Goal: Complete application form

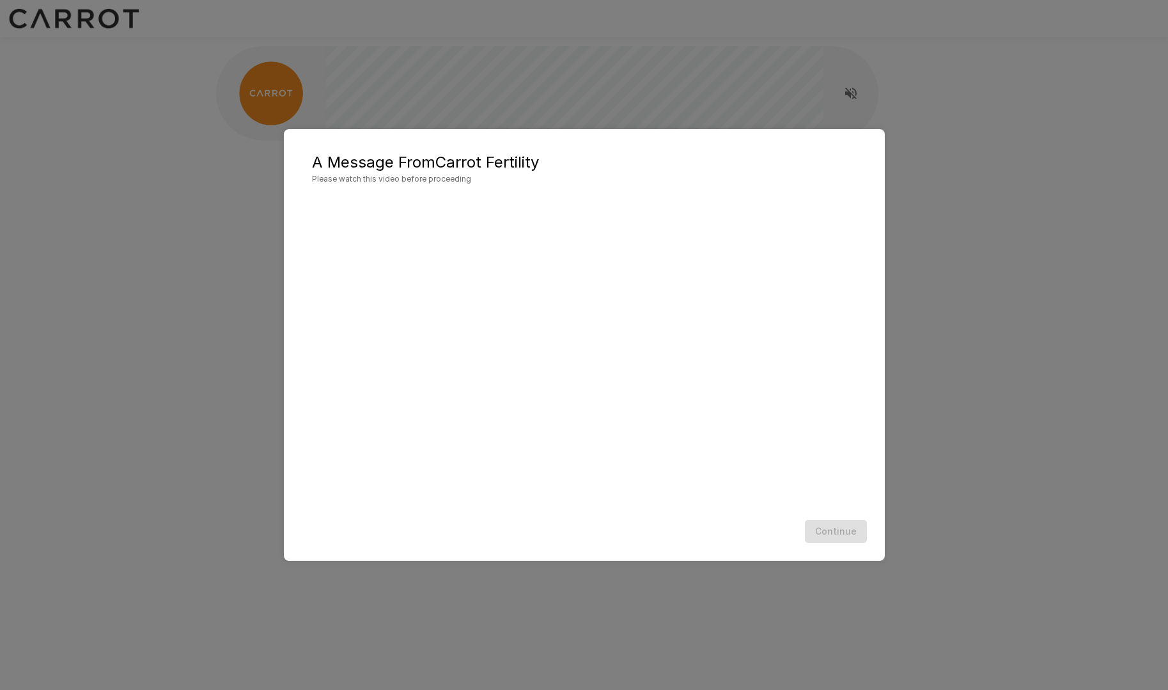
click at [802, 79] on div "A Message From Carrot Fertility Please watch this video before proceeding Conti…" at bounding box center [584, 345] width 1168 height 690
click at [1124, 384] on div "A Message From Carrot Fertility Please watch this video before proceeding Conti…" at bounding box center [584, 345] width 1168 height 690
click at [831, 544] on div "Continue" at bounding box center [584, 532] width 575 height 34
click at [1017, 69] on div "A Message From Carrot Fertility Please watch this video before proceeding Conti…" at bounding box center [584, 345] width 1168 height 690
click at [850, 540] on div "Continue" at bounding box center [584, 532] width 575 height 34
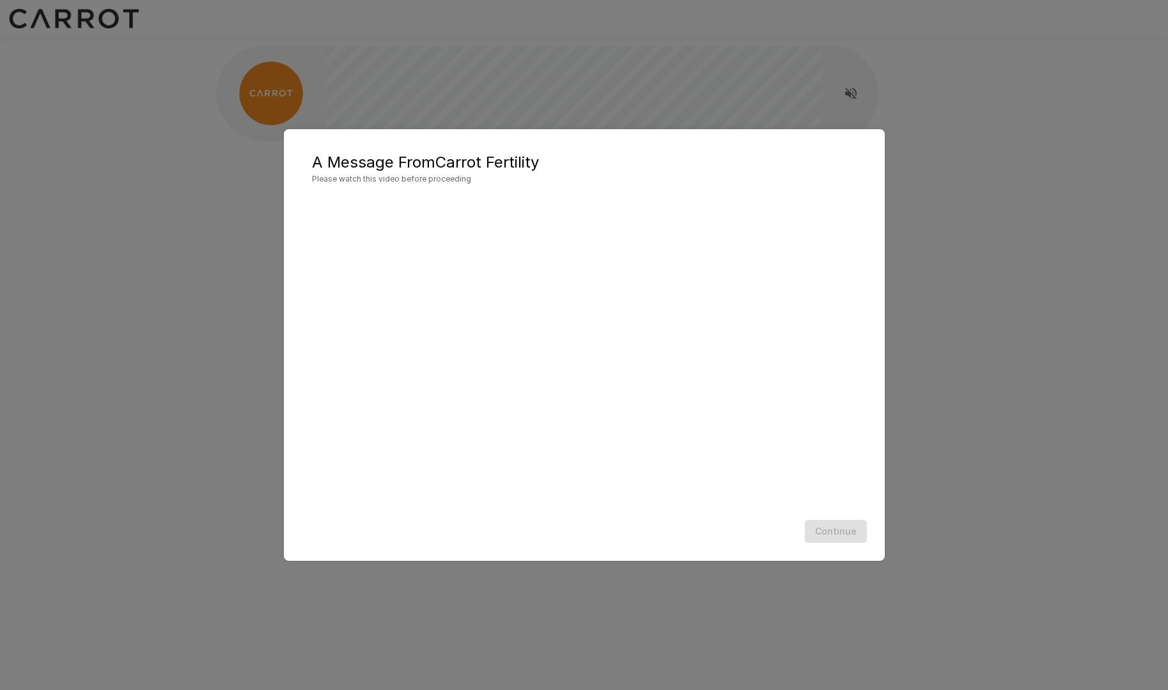
click at [1008, 178] on div "A Message From Carrot Fertility Please watch this video before proceeding Conti…" at bounding box center [584, 345] width 1168 height 690
click at [838, 538] on button "Continue" at bounding box center [836, 532] width 62 height 24
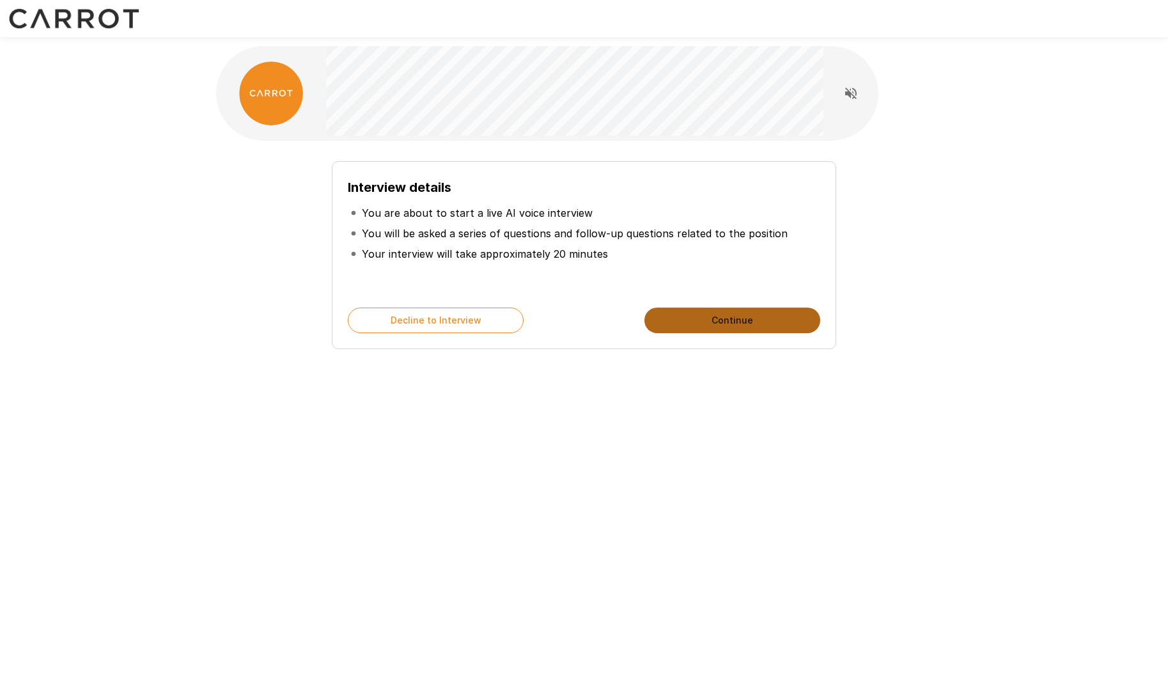
click at [719, 318] on button "Continue" at bounding box center [732, 321] width 176 height 26
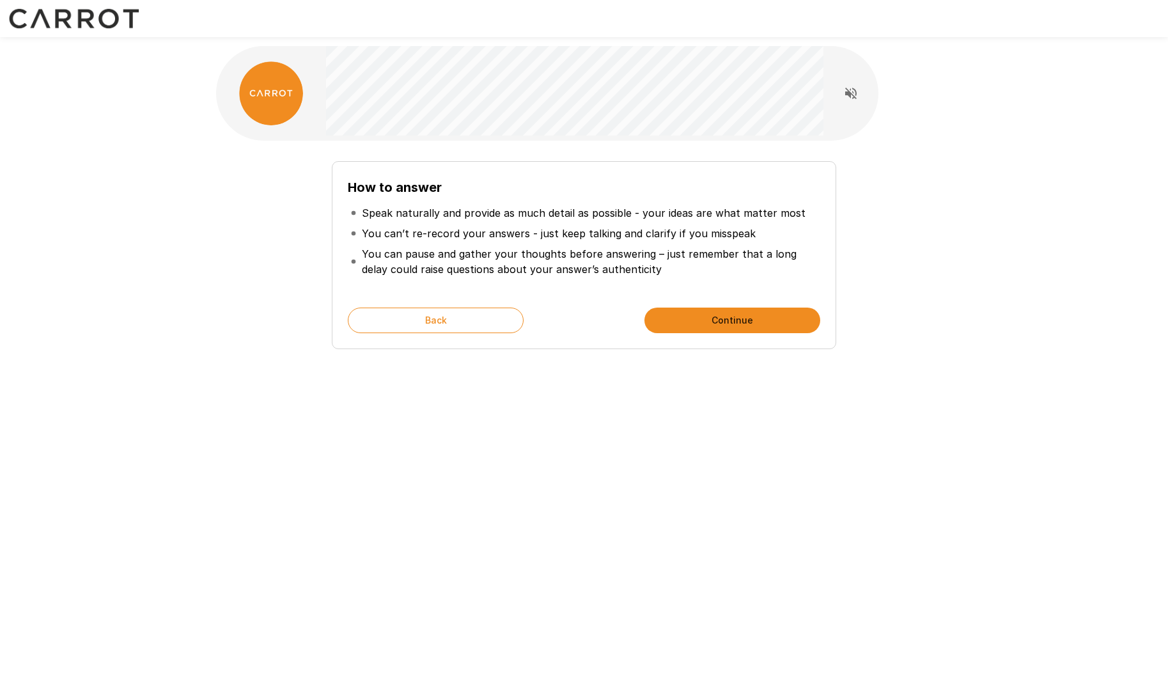
click at [720, 318] on button "Continue" at bounding box center [732, 321] width 176 height 26
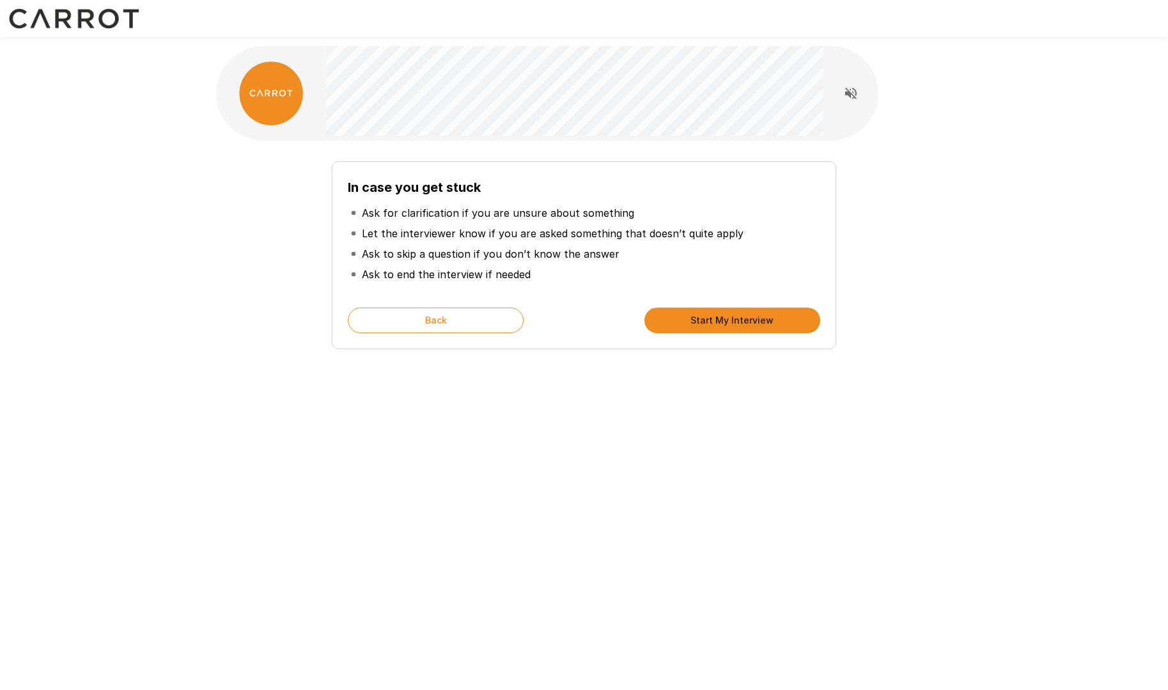
click at [720, 318] on button "Start My Interview" at bounding box center [732, 321] width 176 height 26
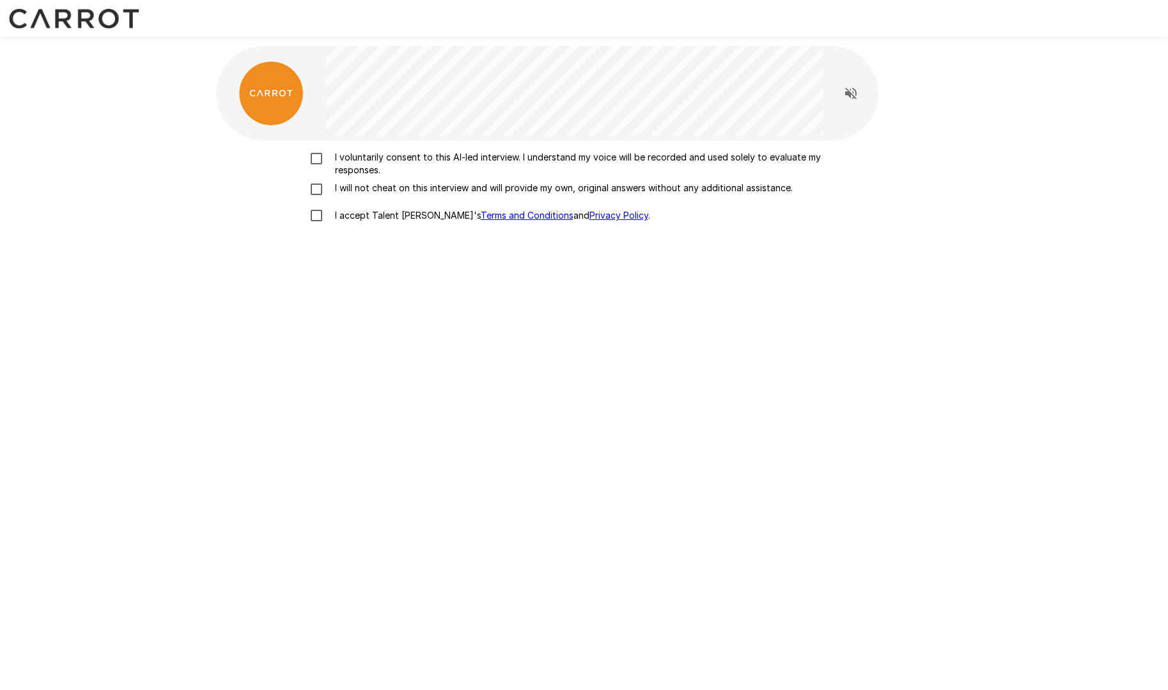
click at [382, 154] on p "I voluntarily consent to this AI-led interview. I understand my voice will be r…" at bounding box center [598, 164] width 536 height 26
click at [386, 190] on p "I will not cheat on this interview and will provide my own, original answers wi…" at bounding box center [561, 188] width 463 height 13
click at [350, 182] on p "I will not cheat on this interview and will provide my own, original answers wi…" at bounding box center [561, 188] width 463 height 13
click at [361, 206] on label "I accept Talent Llama's Terms and Conditions and Privacy Policy ." at bounding box center [584, 215] width 563 height 27
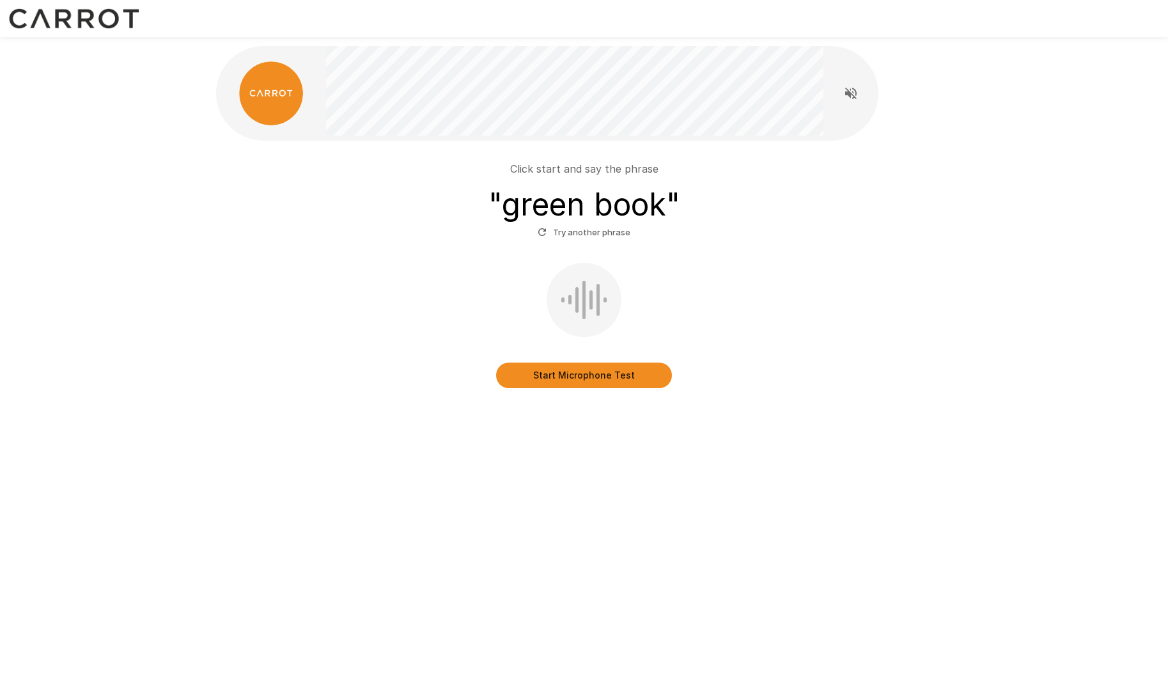
click at [578, 378] on button "Start Microphone Test" at bounding box center [584, 375] width 176 height 26
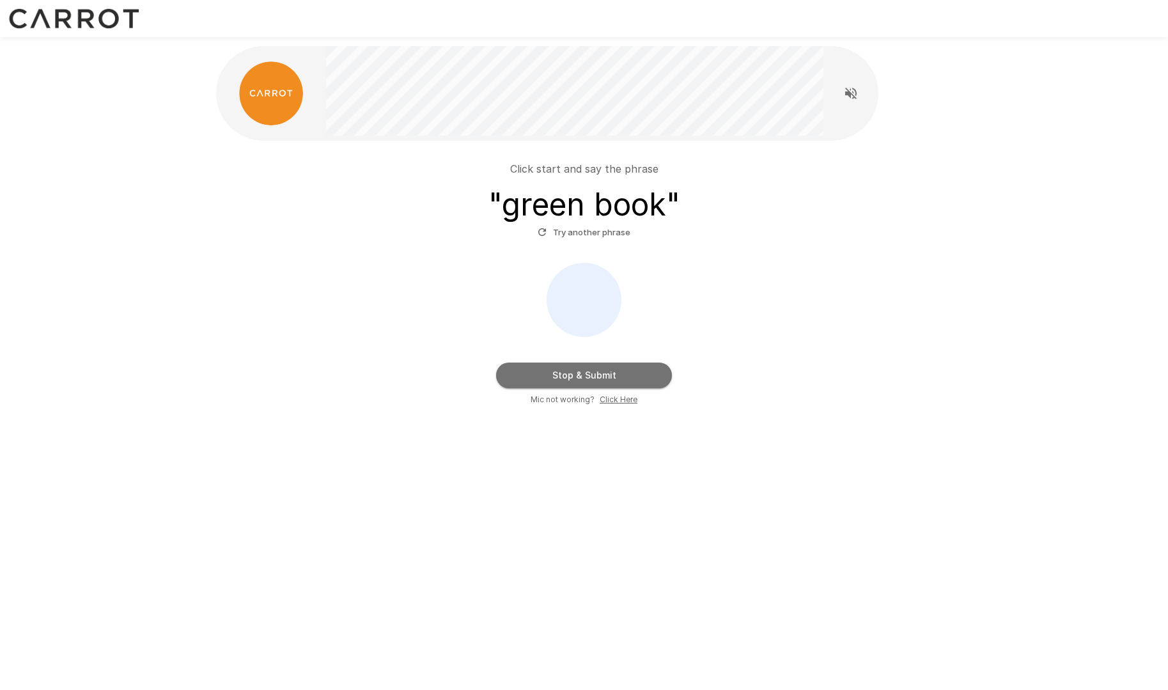
click at [594, 373] on button "Stop & Submit" at bounding box center [584, 375] width 176 height 26
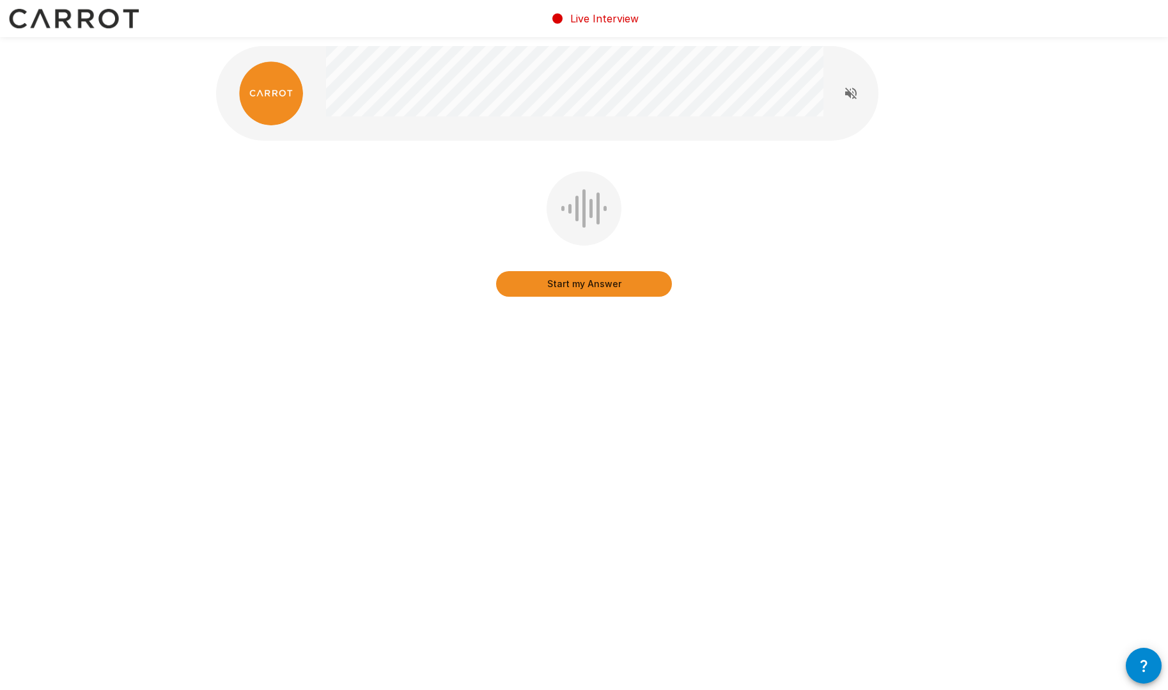
click at [609, 285] on button "Start my Answer" at bounding box center [584, 284] width 176 height 26
click at [623, 279] on button "Stop & Submit" at bounding box center [584, 284] width 176 height 26
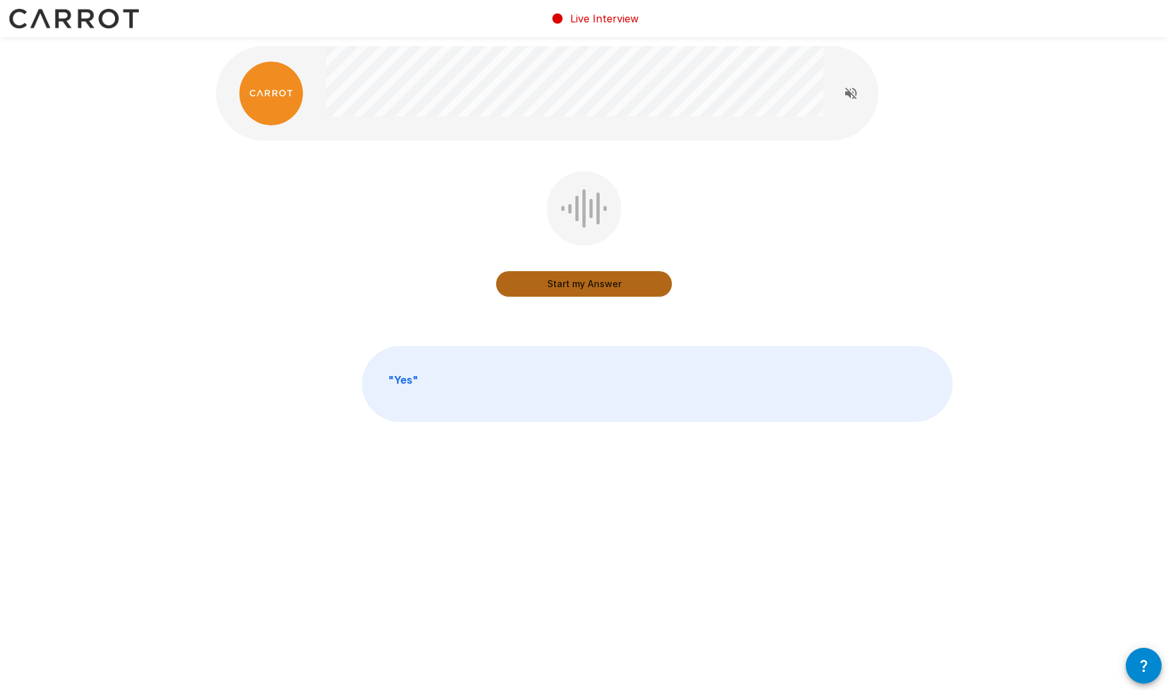
click at [612, 280] on button "Start my Answer" at bounding box center [584, 284] width 176 height 26
click at [621, 261] on div "Stop & Submit" at bounding box center [584, 270] width 176 height 51
click at [631, 276] on button "Stop & Submit" at bounding box center [584, 284] width 176 height 26
click at [553, 286] on button "Start my Answer" at bounding box center [584, 284] width 176 height 26
click at [606, 281] on button "Stop & Submit" at bounding box center [584, 284] width 176 height 26
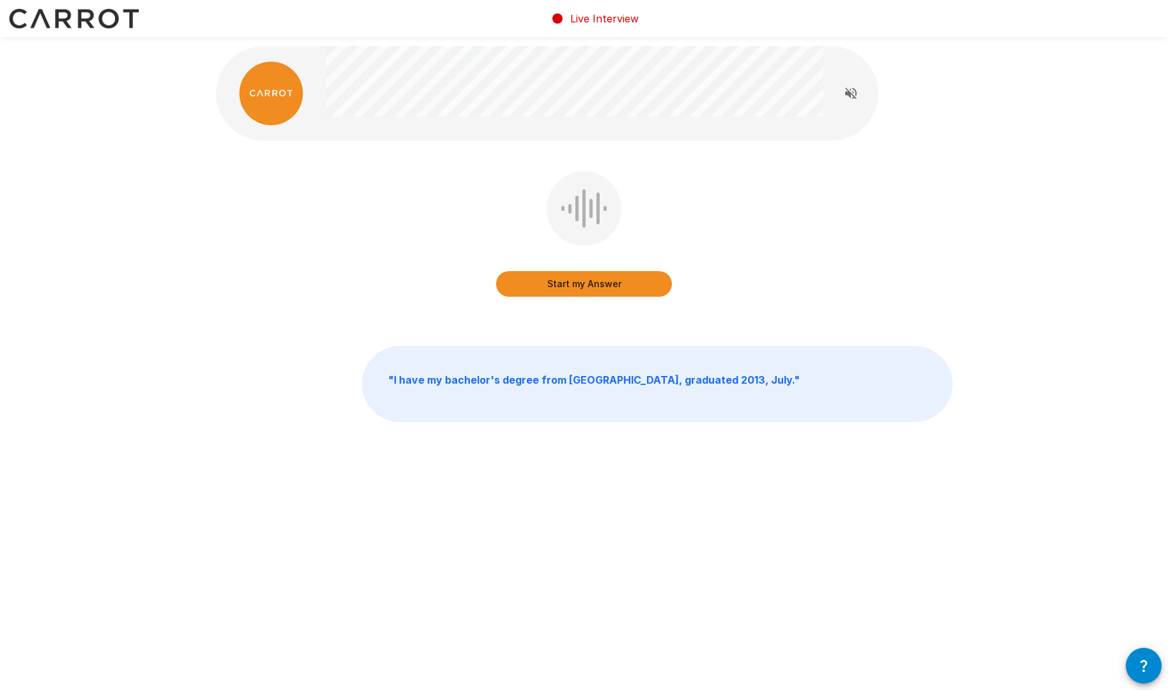
click at [603, 289] on button "Start my Answer" at bounding box center [584, 284] width 176 height 26
click at [592, 288] on button "Stop & Submit" at bounding box center [584, 284] width 176 height 26
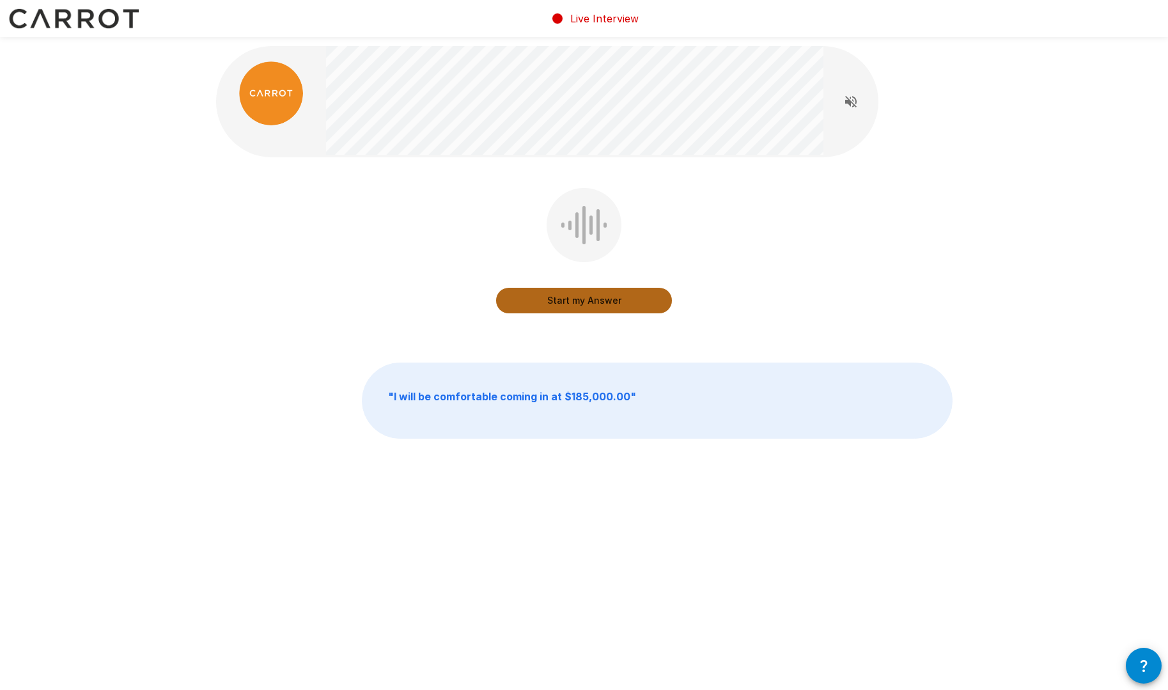
click at [613, 295] on button "Start my Answer" at bounding box center [584, 301] width 176 height 26
click at [615, 296] on button "Stop & Submit" at bounding box center [584, 301] width 176 height 26
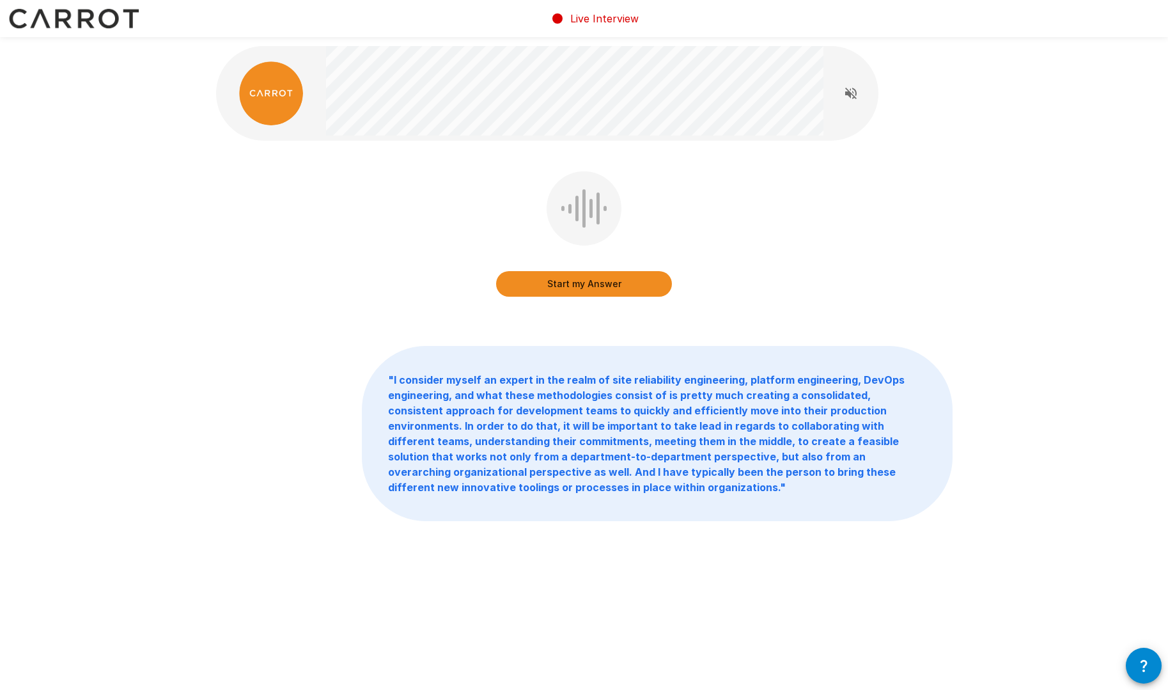
click at [616, 292] on button "Start my Answer" at bounding box center [584, 284] width 176 height 26
click at [618, 288] on button "Stop & Submit" at bounding box center [584, 284] width 176 height 26
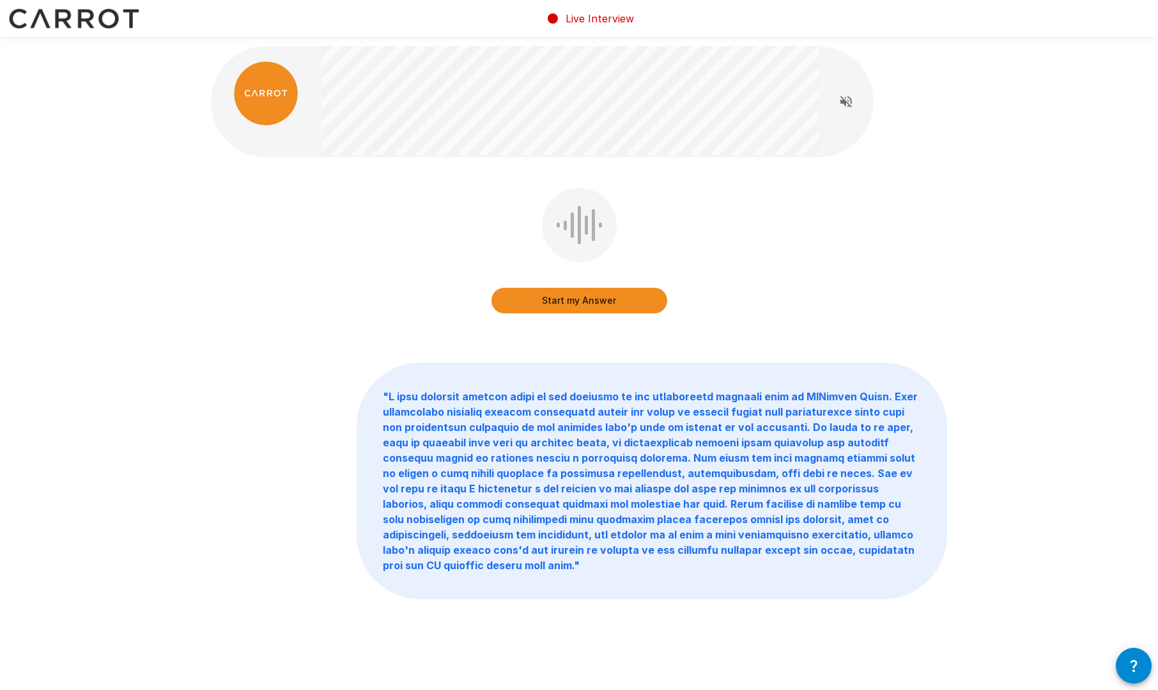
click at [583, 295] on button "Start my Answer" at bounding box center [580, 301] width 176 height 26
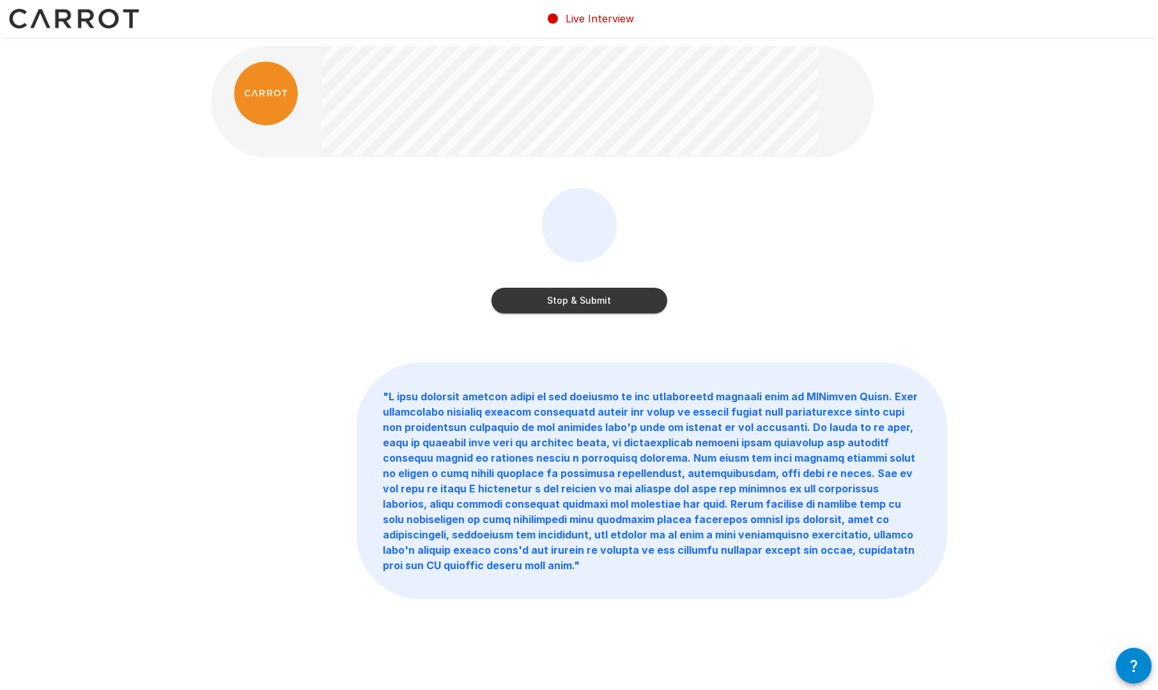
click at [599, 302] on button "Stop & Submit" at bounding box center [580, 301] width 176 height 26
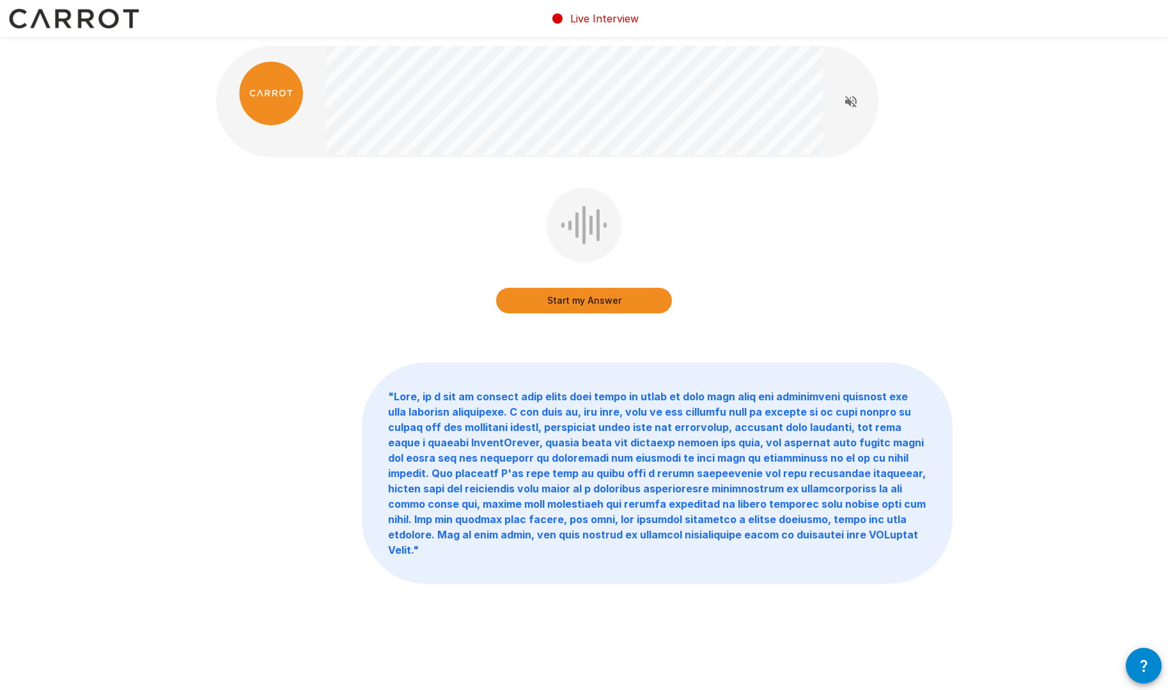
click at [595, 301] on button "Start my Answer" at bounding box center [584, 301] width 176 height 26
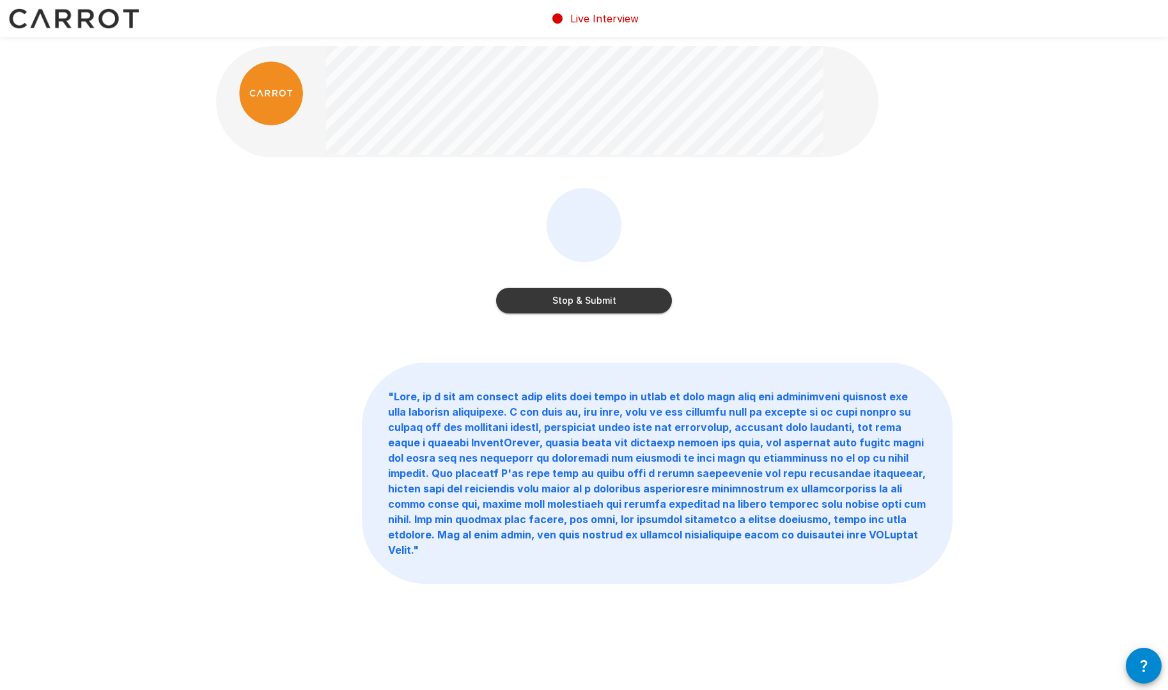
click at [598, 301] on button "Stop & Submit" at bounding box center [584, 301] width 176 height 26
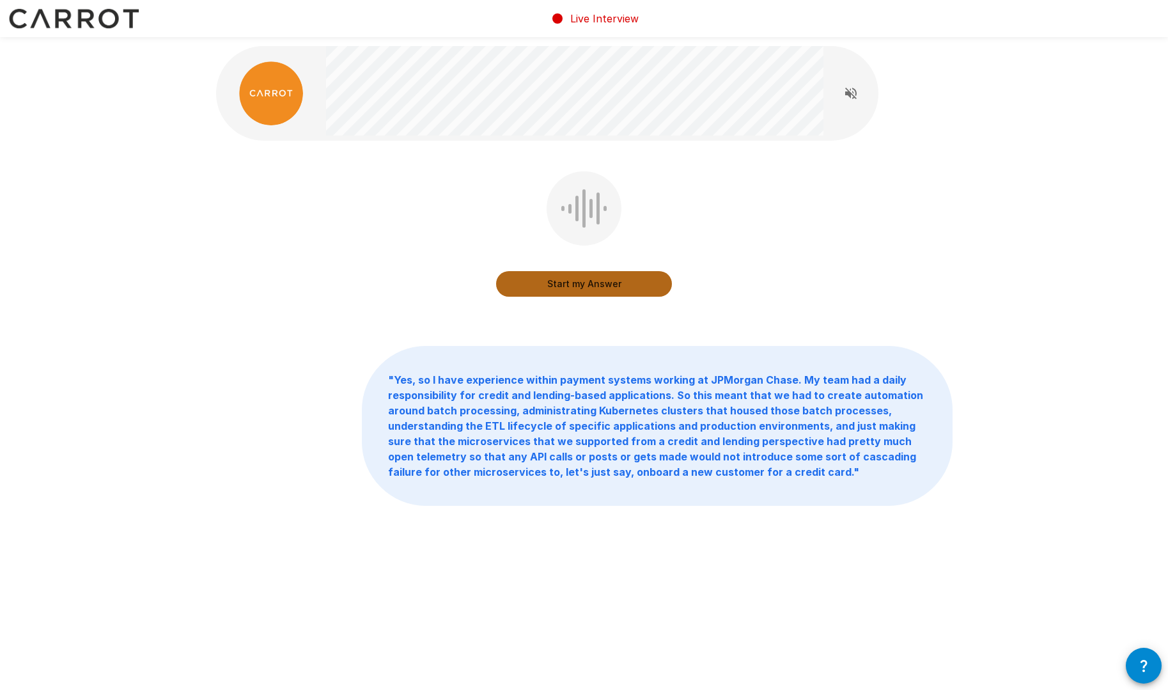
click at [618, 293] on button "Start my Answer" at bounding box center [584, 284] width 176 height 26
click at [635, 281] on button "Stop & Submit" at bounding box center [584, 284] width 176 height 26
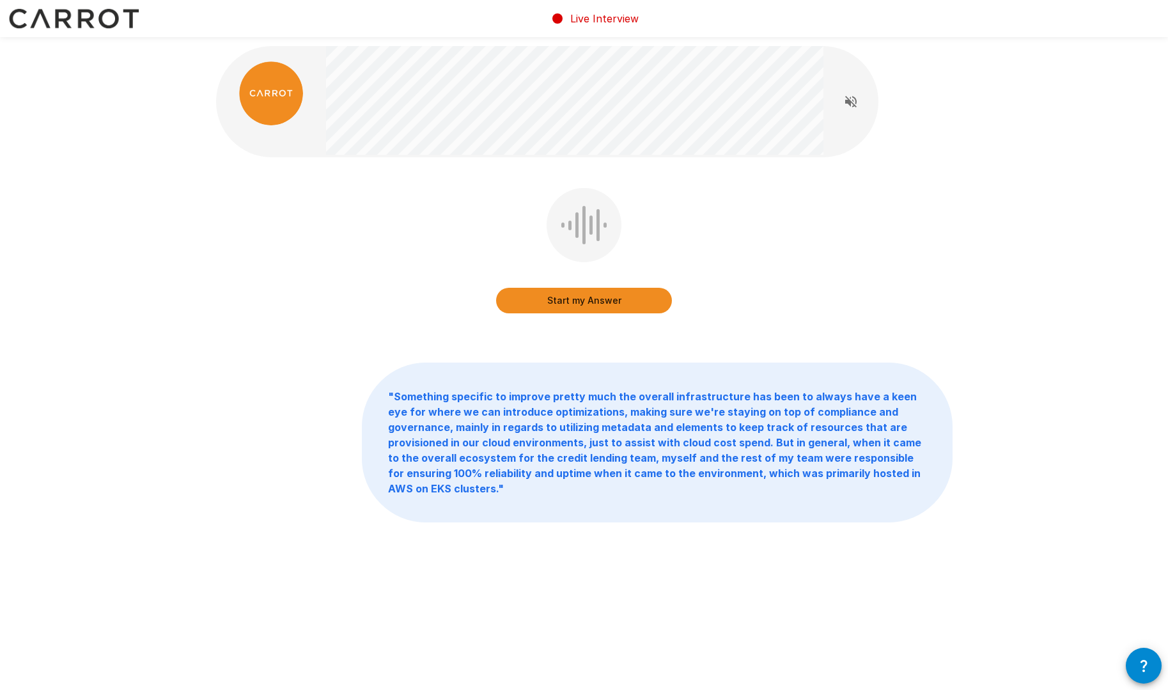
click at [557, 299] on button "Start my Answer" at bounding box center [584, 301] width 176 height 26
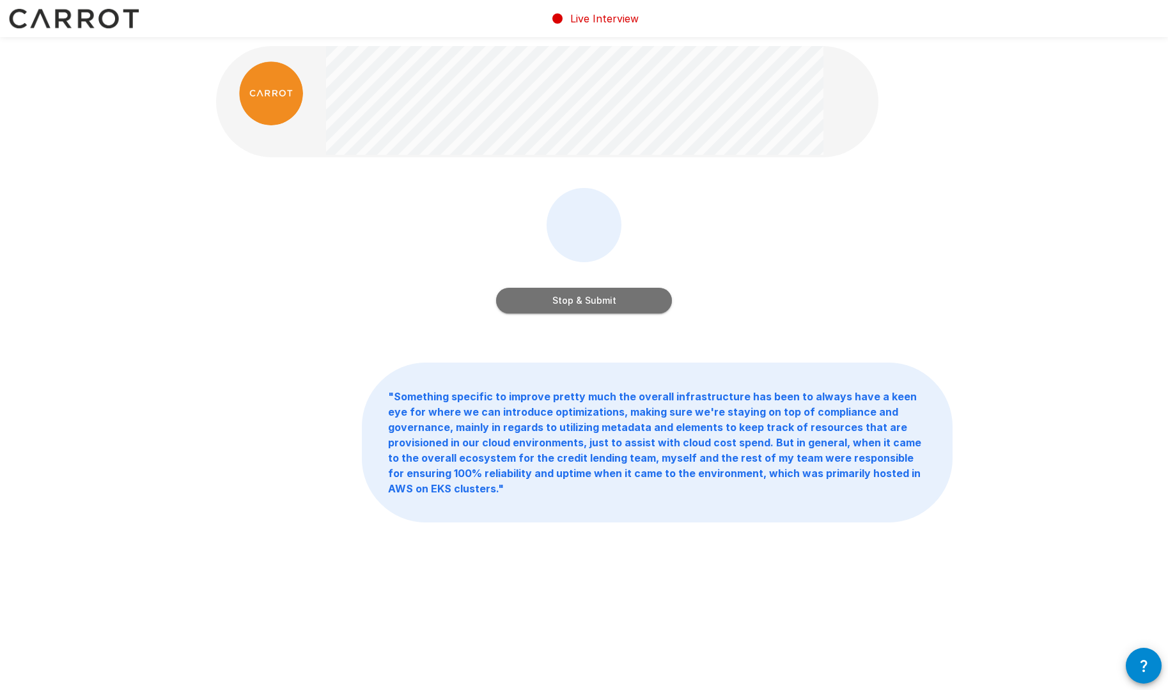
click at [643, 306] on button "Stop & Submit" at bounding box center [584, 301] width 176 height 26
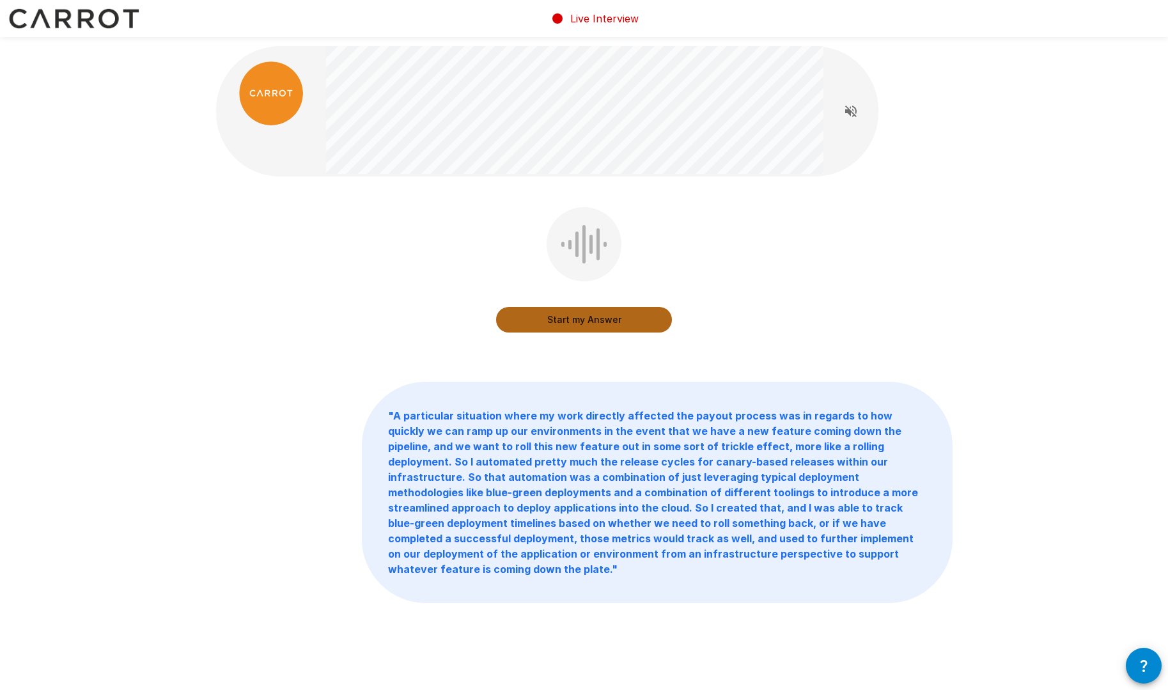
click at [609, 314] on button "Start my Answer" at bounding box center [584, 320] width 176 height 26
click at [633, 313] on button "Stop & Submit" at bounding box center [584, 320] width 176 height 26
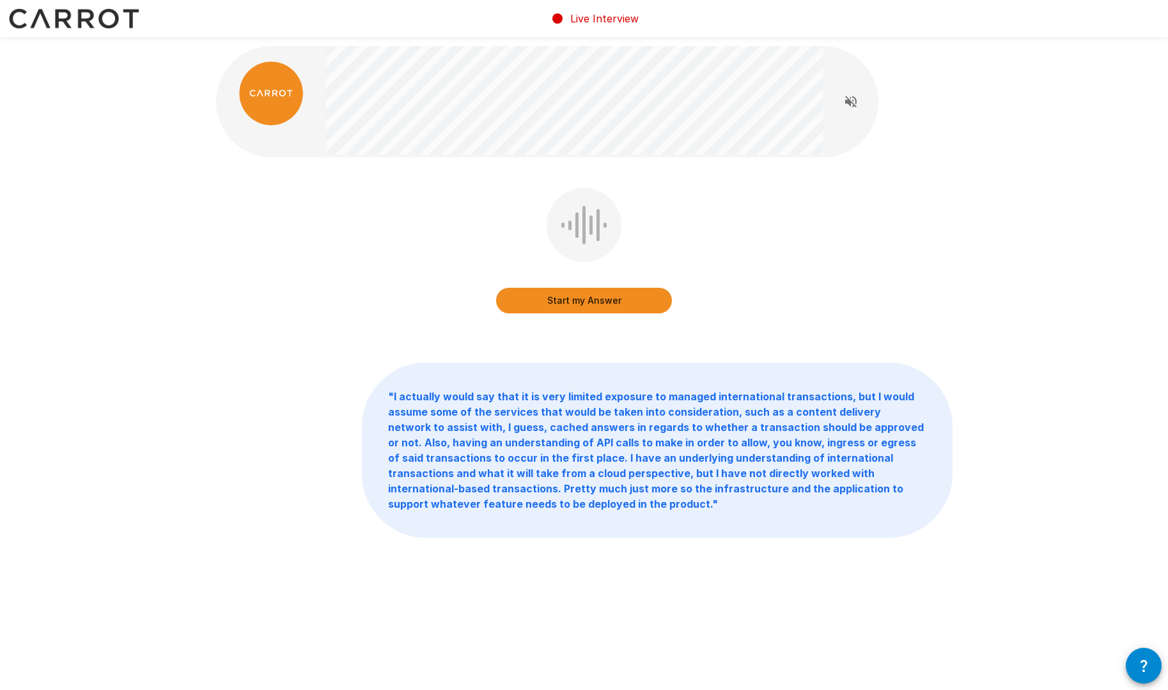
click at [561, 296] on button "Start my Answer" at bounding box center [584, 301] width 176 height 26
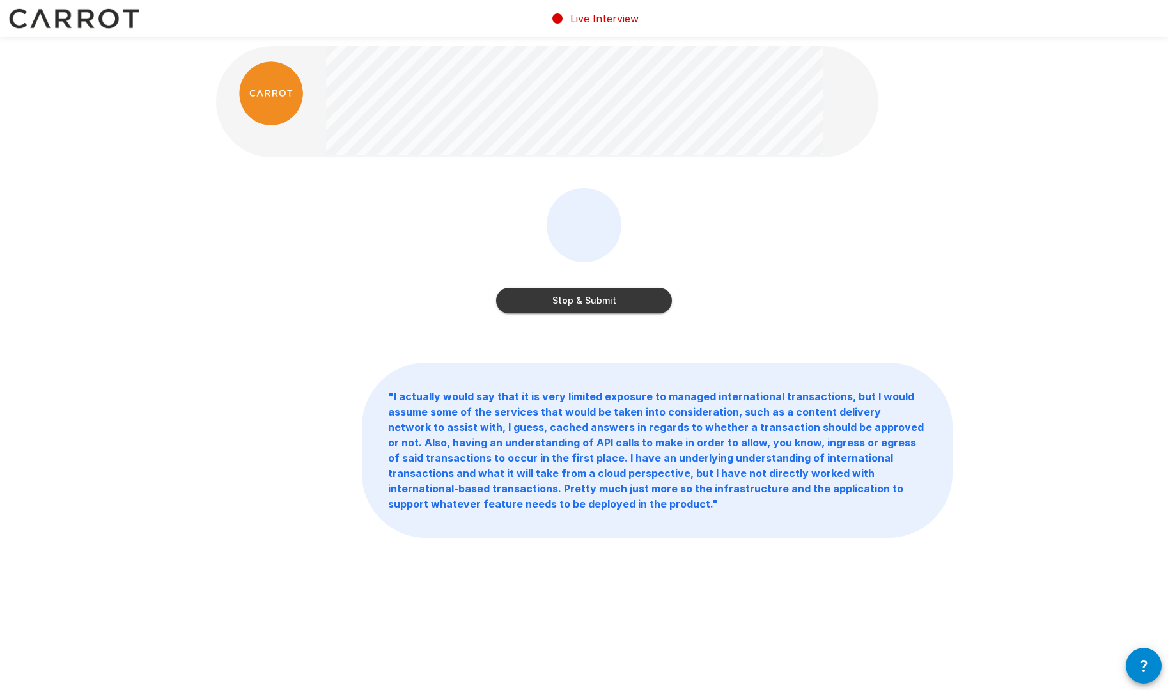
click at [588, 309] on button "Stop & Submit" at bounding box center [584, 301] width 176 height 26
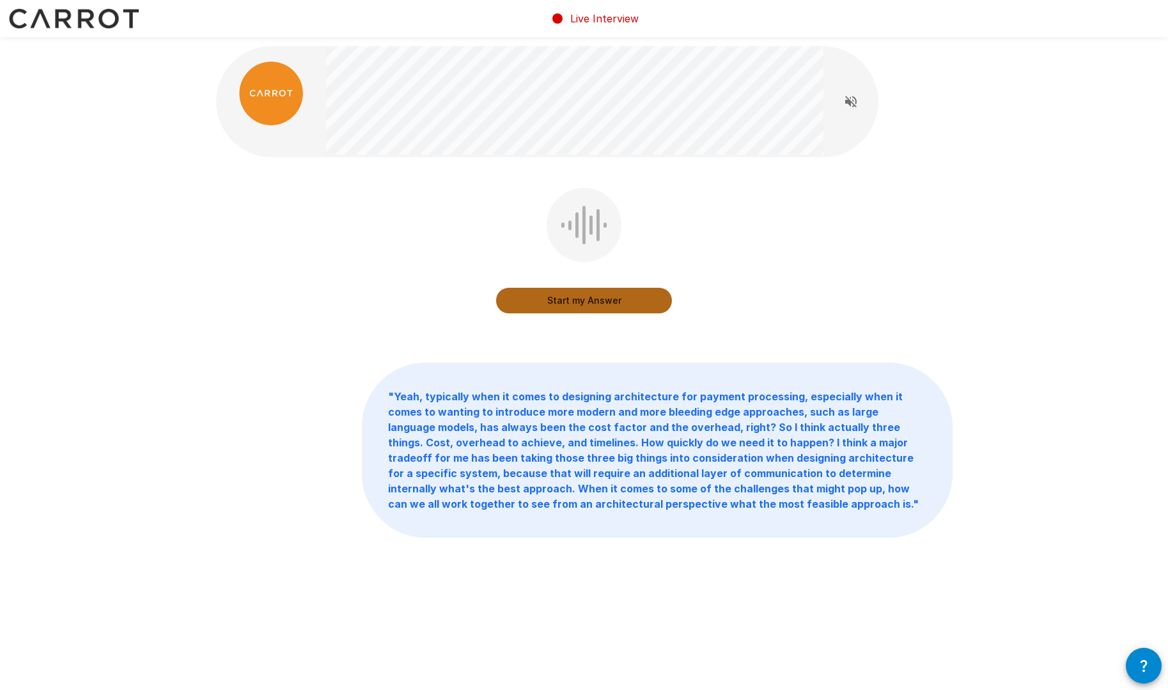
click at [582, 302] on button "Start my Answer" at bounding box center [584, 301] width 176 height 26
click at [605, 298] on button "Stop & Submit" at bounding box center [584, 301] width 176 height 26
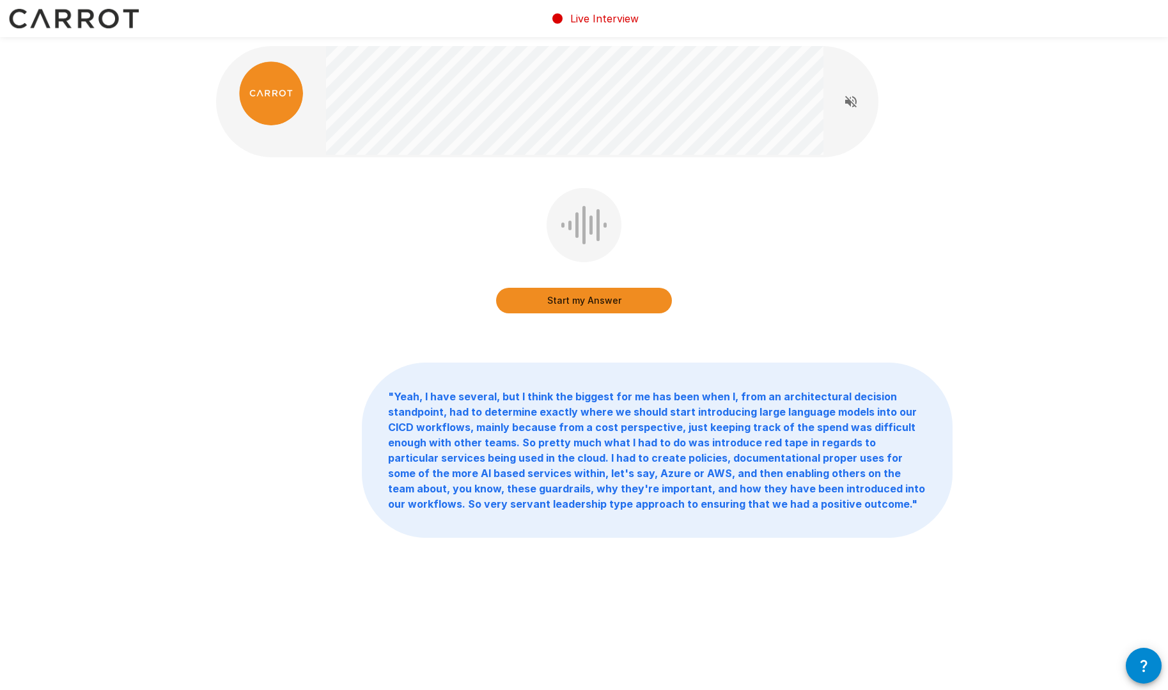
click at [625, 308] on button "Start my Answer" at bounding box center [584, 301] width 176 height 26
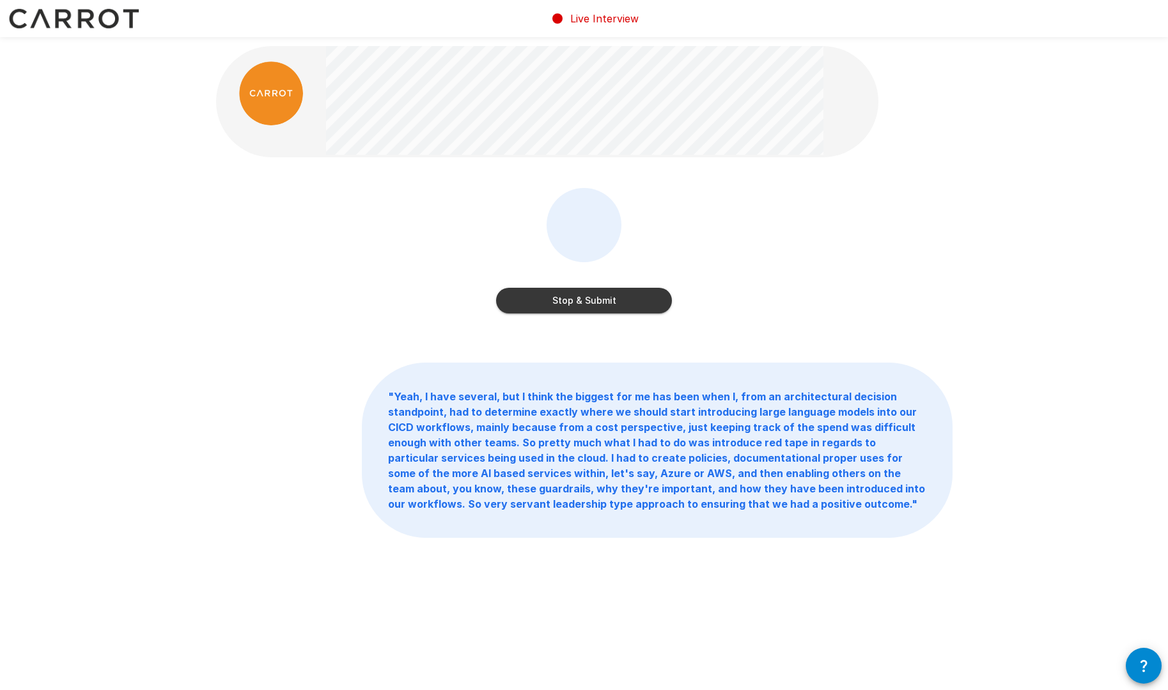
click at [619, 299] on button "Stop & Submit" at bounding box center [584, 301] width 176 height 26
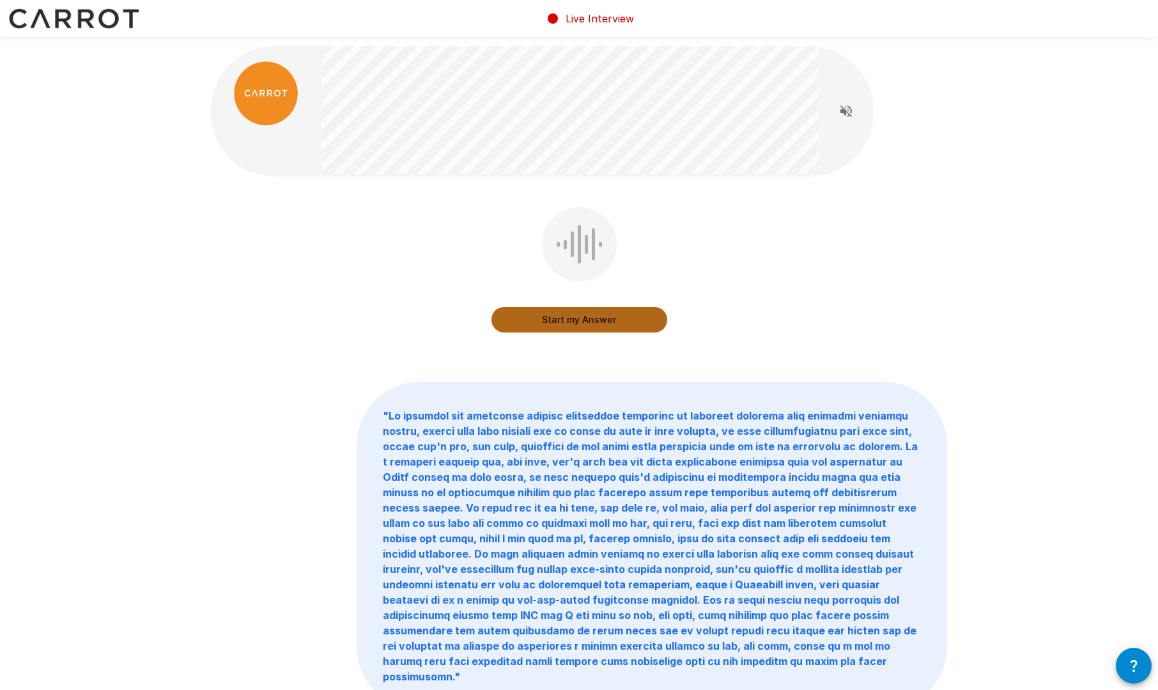
click at [595, 311] on button "Start my Answer" at bounding box center [580, 320] width 176 height 26
click at [604, 321] on button "Stop & Submit" at bounding box center [580, 320] width 176 height 26
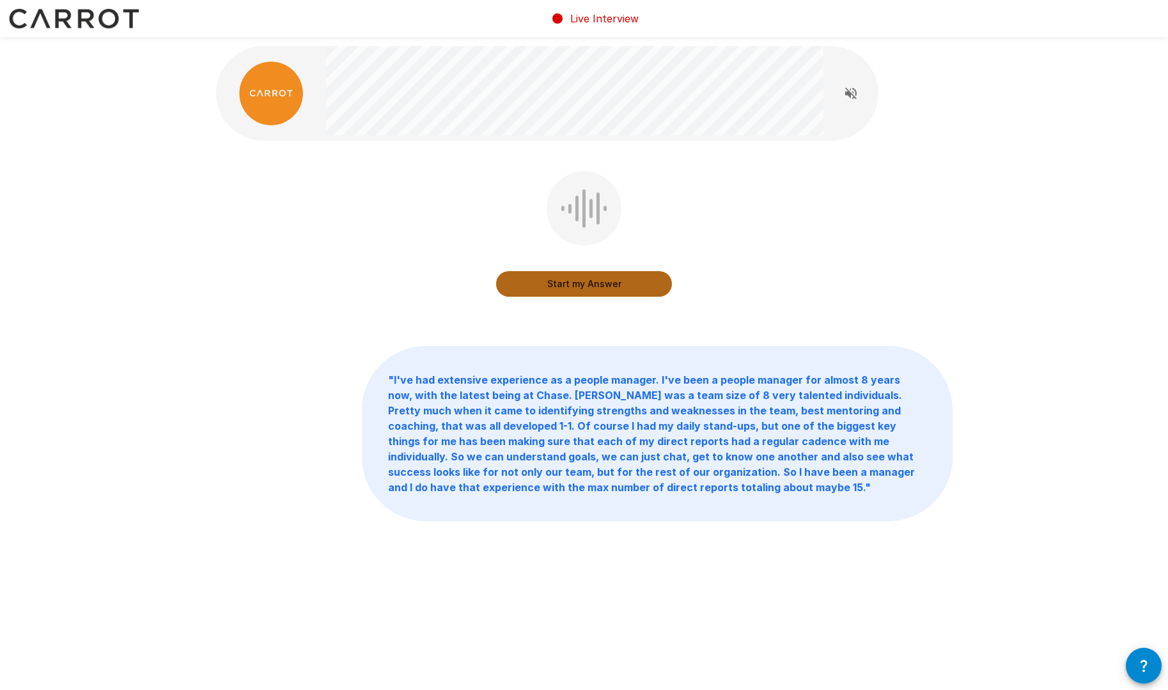
click at [644, 286] on button "Start my Answer" at bounding box center [584, 284] width 176 height 26
click at [619, 278] on button "Stop & Submit" at bounding box center [584, 284] width 176 height 26
click at [617, 290] on button "Start my Answer" at bounding box center [584, 284] width 176 height 26
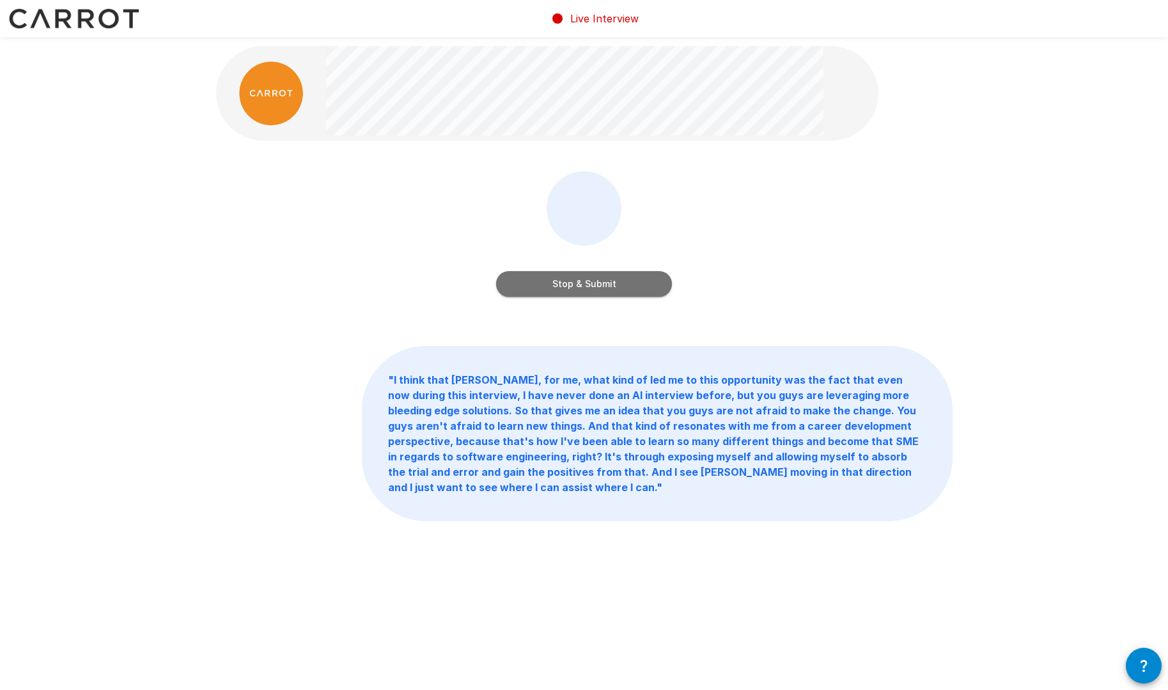
click at [576, 290] on button "Stop & Submit" at bounding box center [584, 284] width 176 height 26
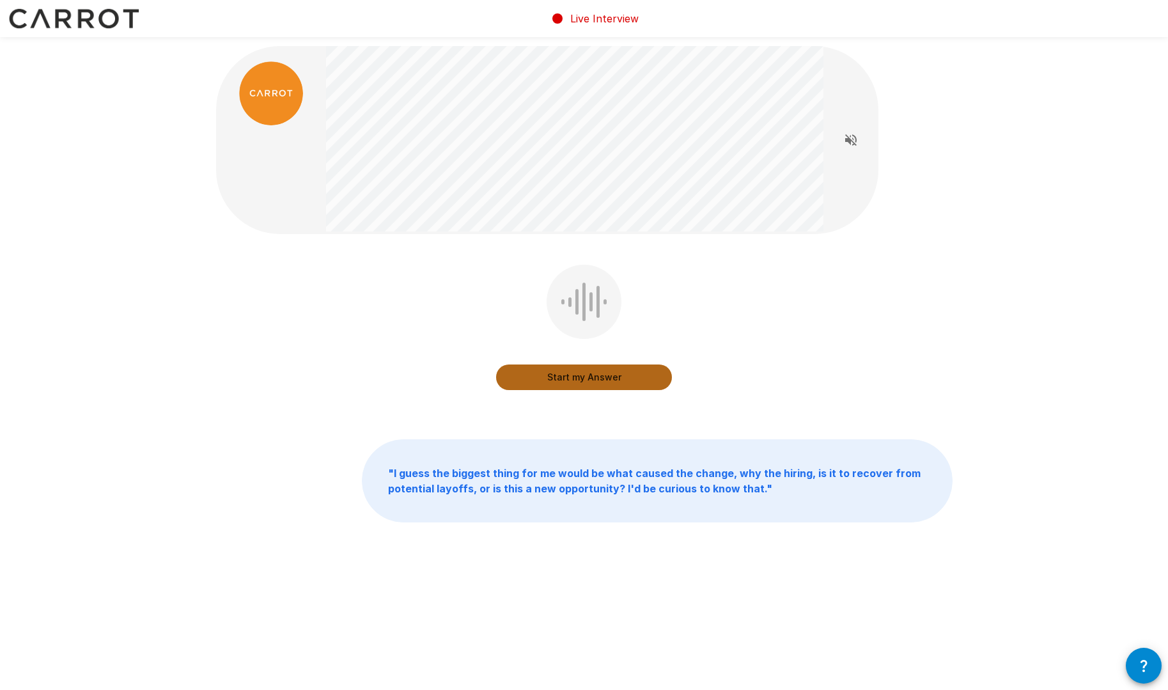
click at [648, 379] on button "Start my Answer" at bounding box center [584, 377] width 176 height 26
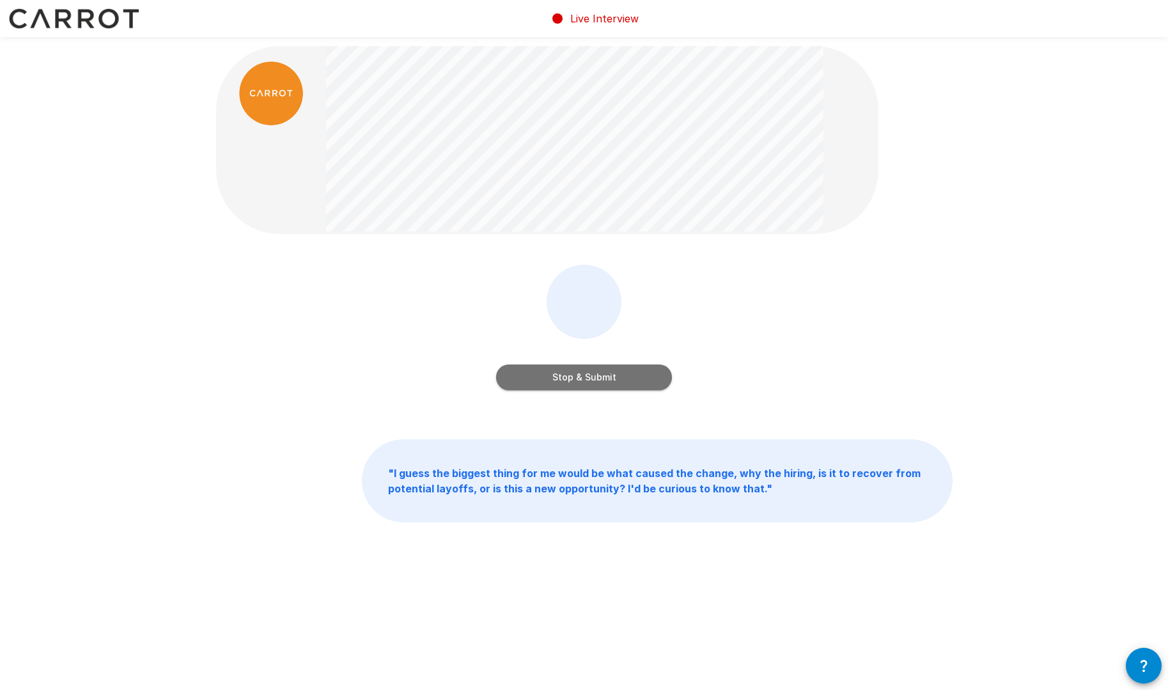
click at [589, 378] on button "Stop & Submit" at bounding box center [584, 377] width 176 height 26
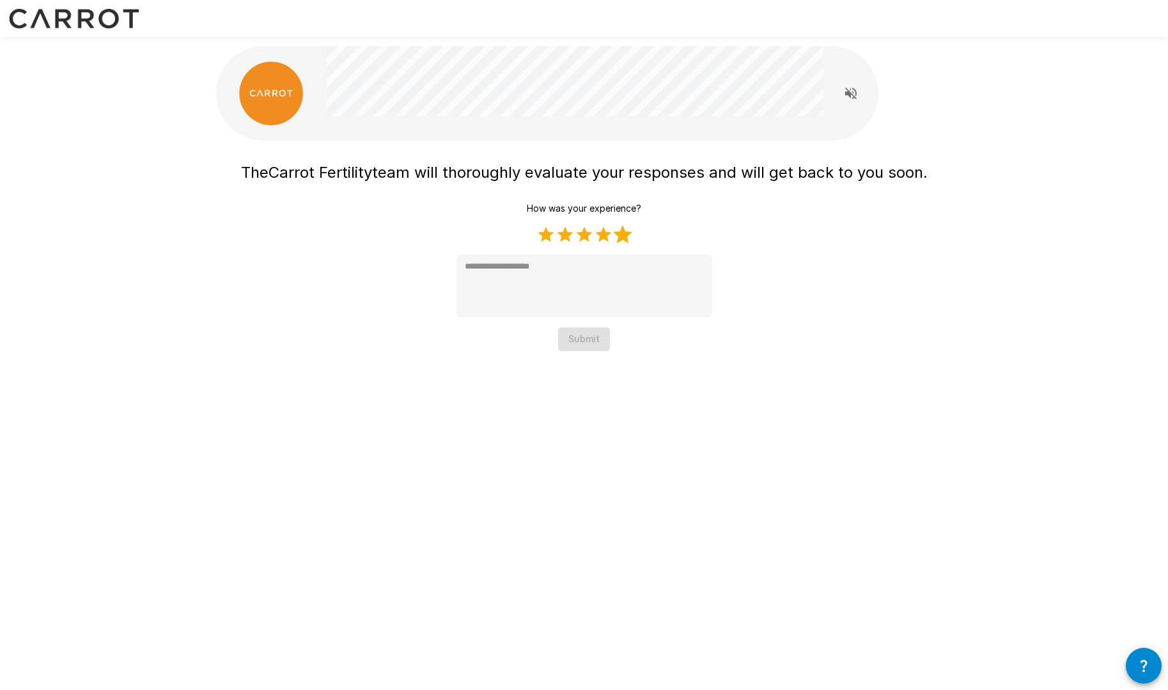
click at [628, 238] on label "5 Stars" at bounding box center [622, 234] width 19 height 19
type textarea "*"
click at [596, 362] on div "The Carrot Fertility team will thoroughly evaluate your responses and will get …" at bounding box center [584, 201] width 767 height 402
click at [593, 339] on button "Submit" at bounding box center [584, 339] width 52 height 24
